Goal: Find contact information: Find contact information

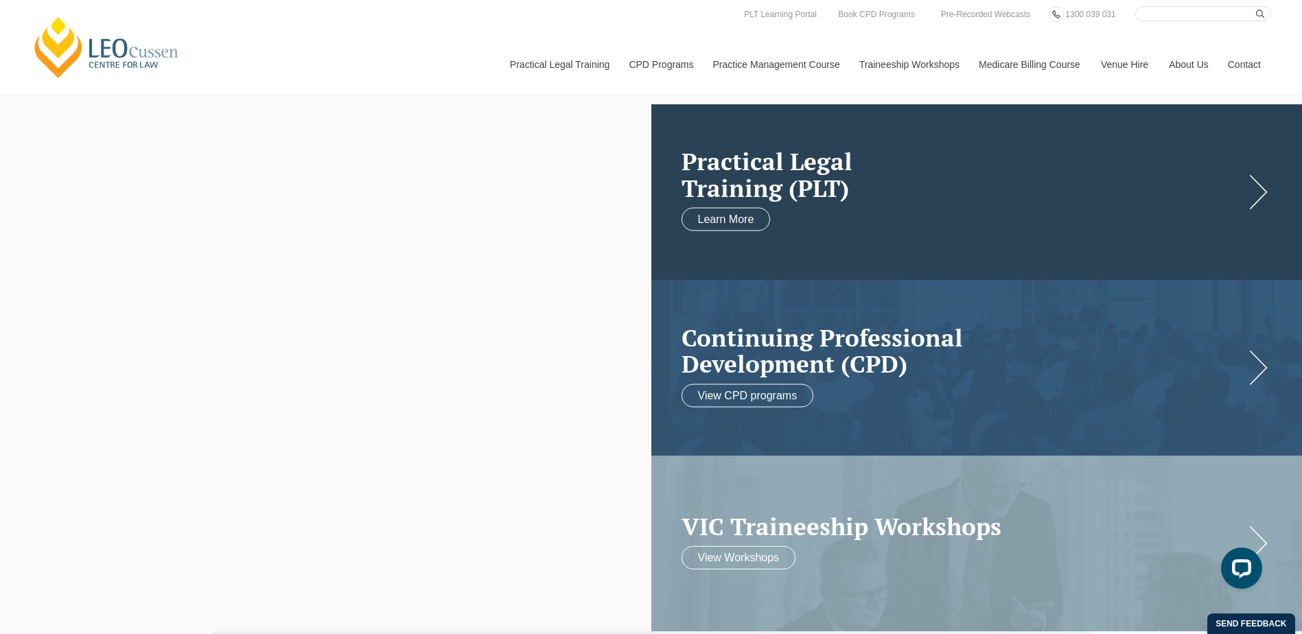
drag, startPoint x: 0, startPoint y: 0, endPoint x: 736, endPoint y: 170, distance: 755.0
click at [736, 170] on h2 "Practical Legal Training (PLT)" at bounding box center [963, 174] width 563 height 53
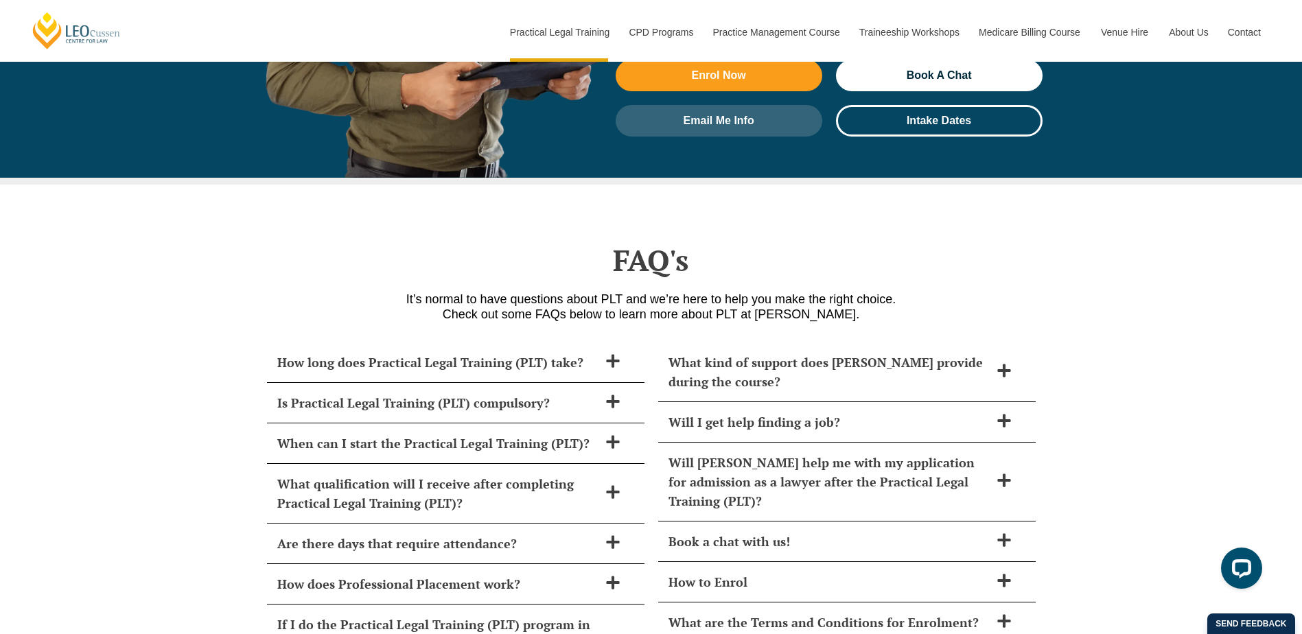
scroll to position [5741, 0]
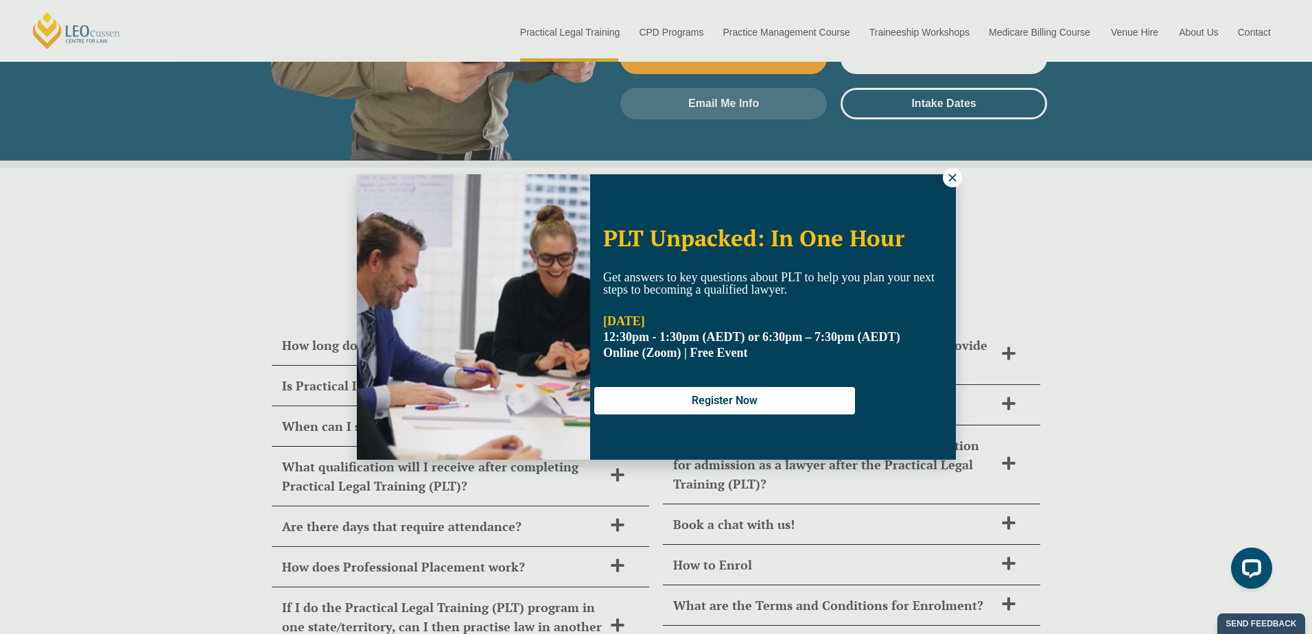
click at [944, 178] on button at bounding box center [952, 177] width 19 height 19
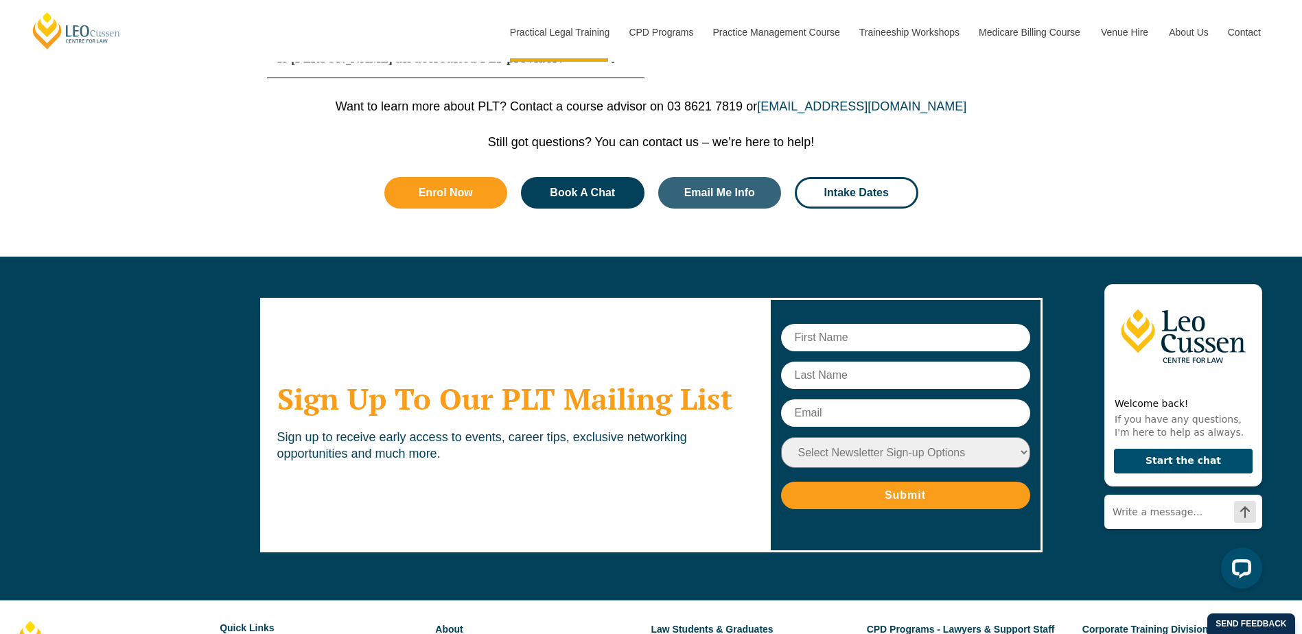
scroll to position [6900, 0]
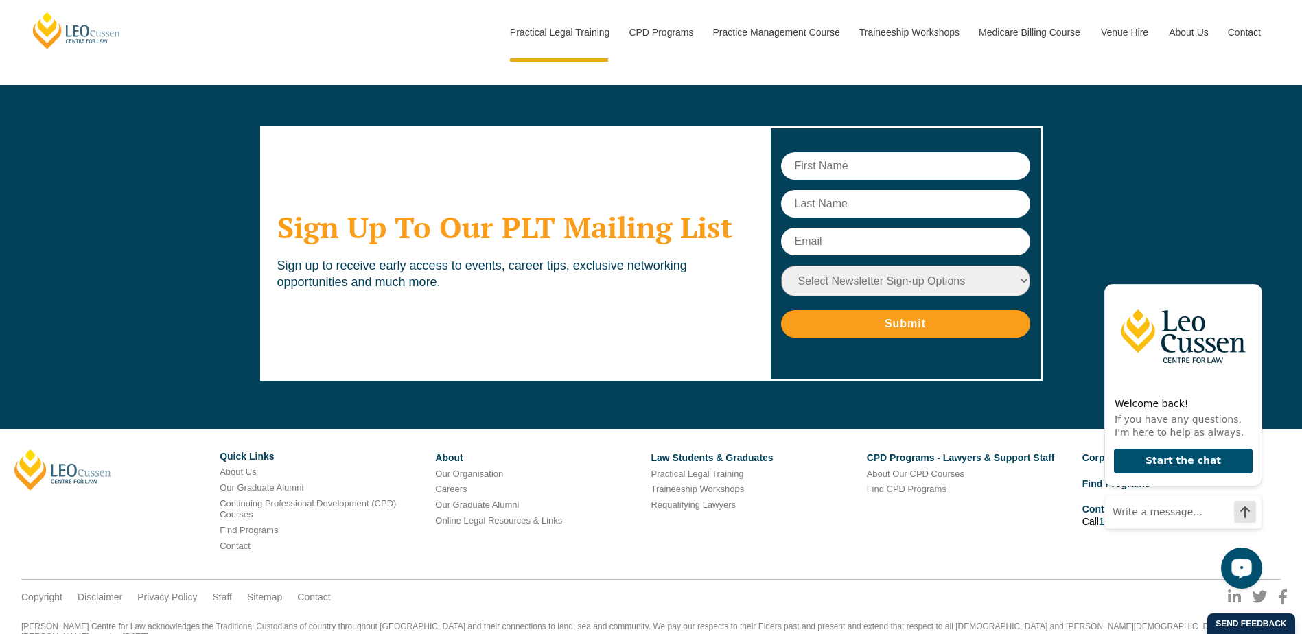
click at [235, 541] on link "Contact" at bounding box center [235, 546] width 31 height 10
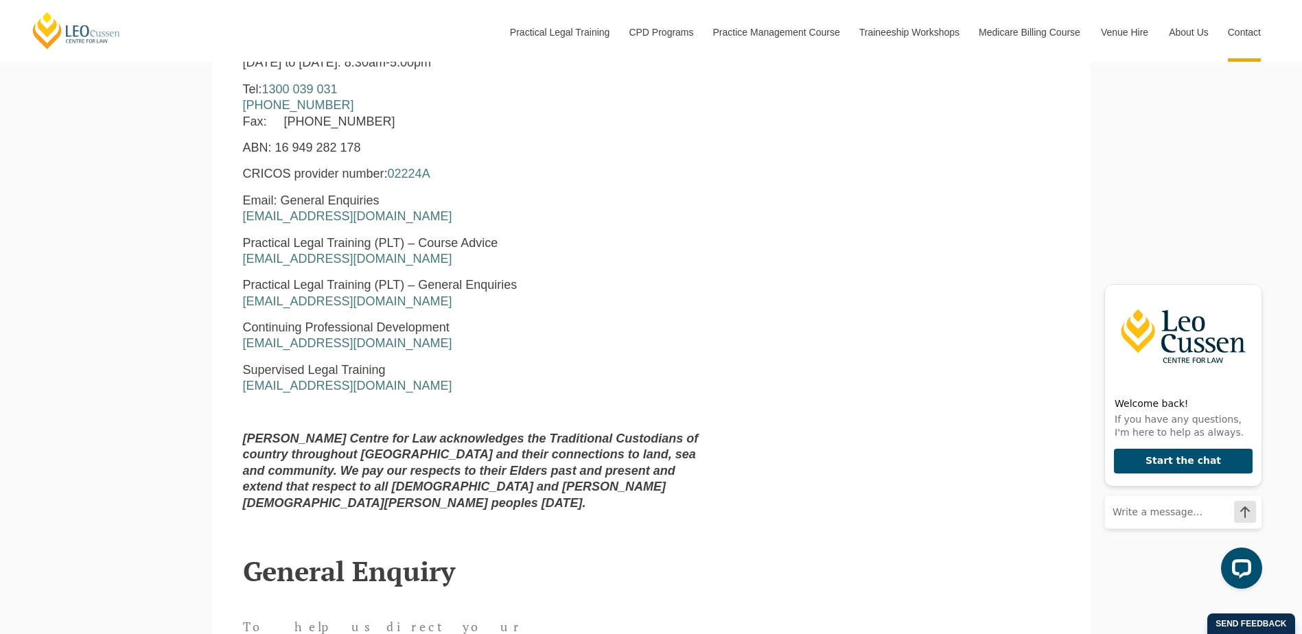
scroll to position [755, 0]
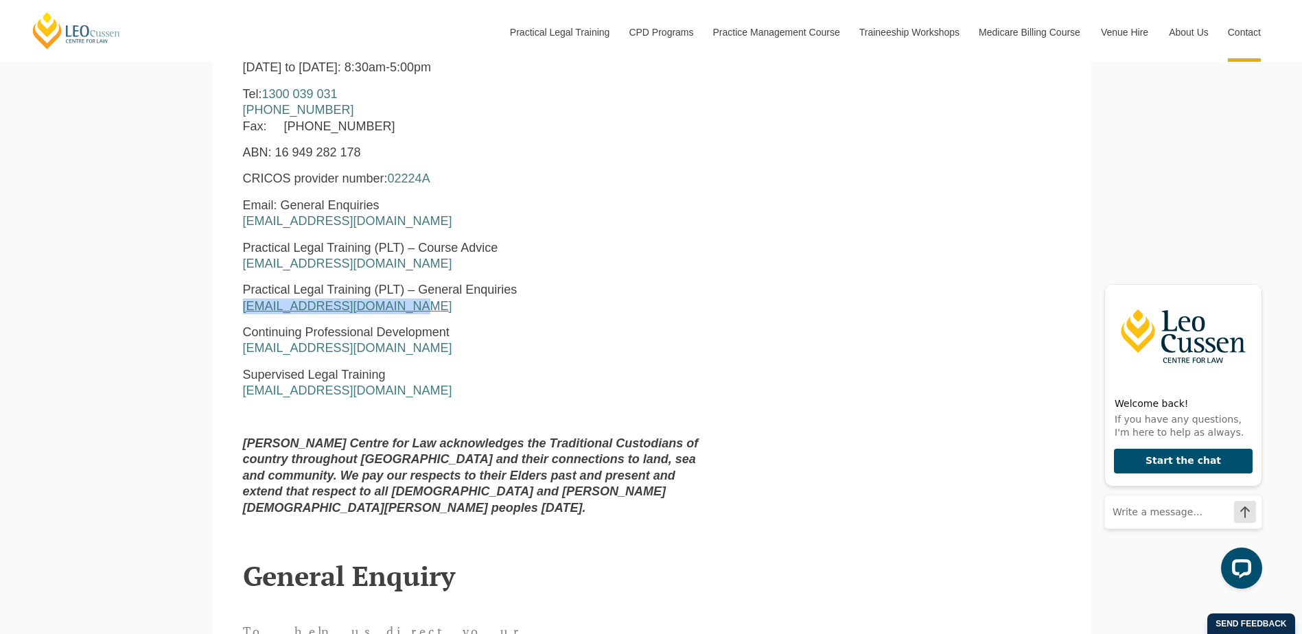
drag, startPoint x: 426, startPoint y: 312, endPoint x: 244, endPoint y: 306, distance: 182.0
click at [244, 306] on p "Practical Legal Training (PLT) – General Enquiries pltadmin@leocussen.edu.au" at bounding box center [477, 298] width 468 height 32
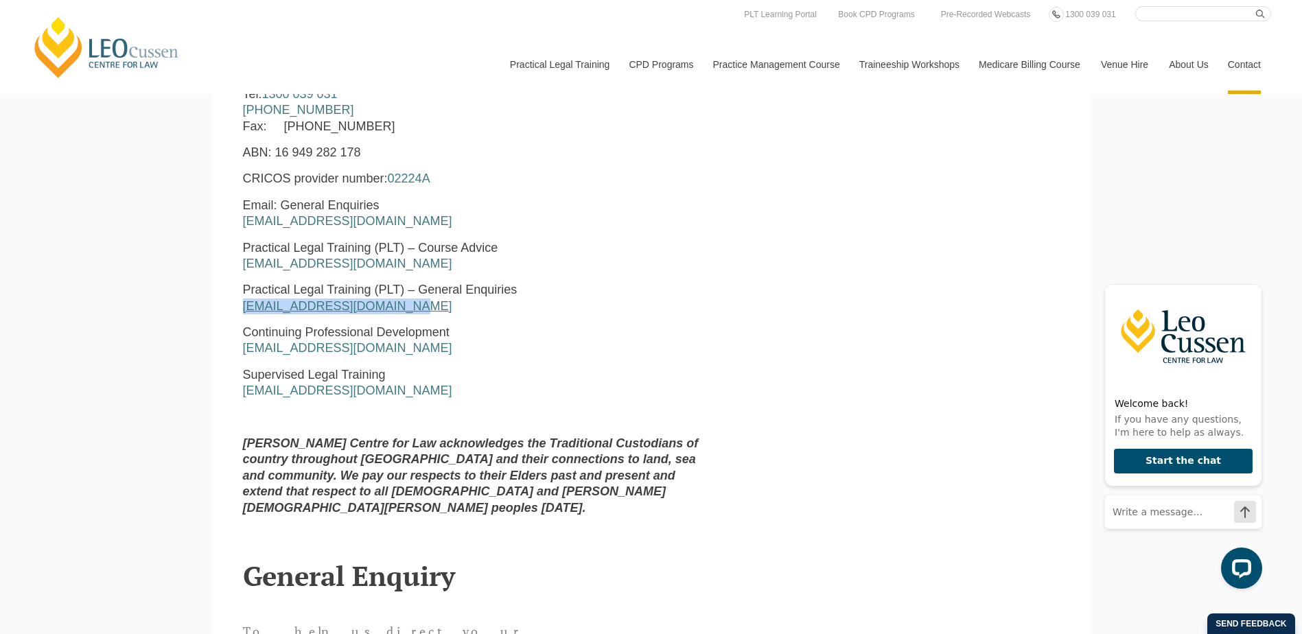
copy link "[EMAIL_ADDRESS][DOMAIN_NAME]"
